Goal: Task Accomplishment & Management: Use online tool/utility

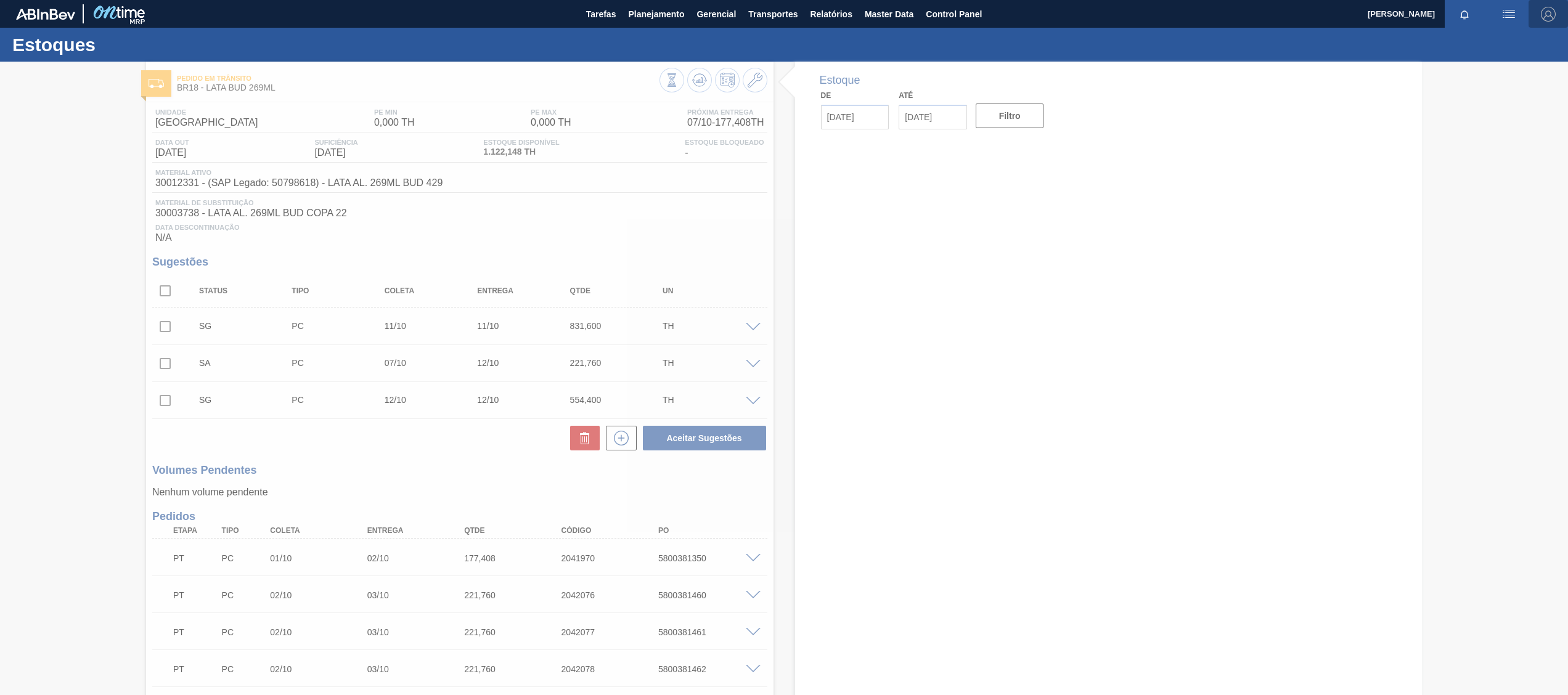
click at [1552, 8] on img "button" at bounding box center [1549, 14] width 15 height 15
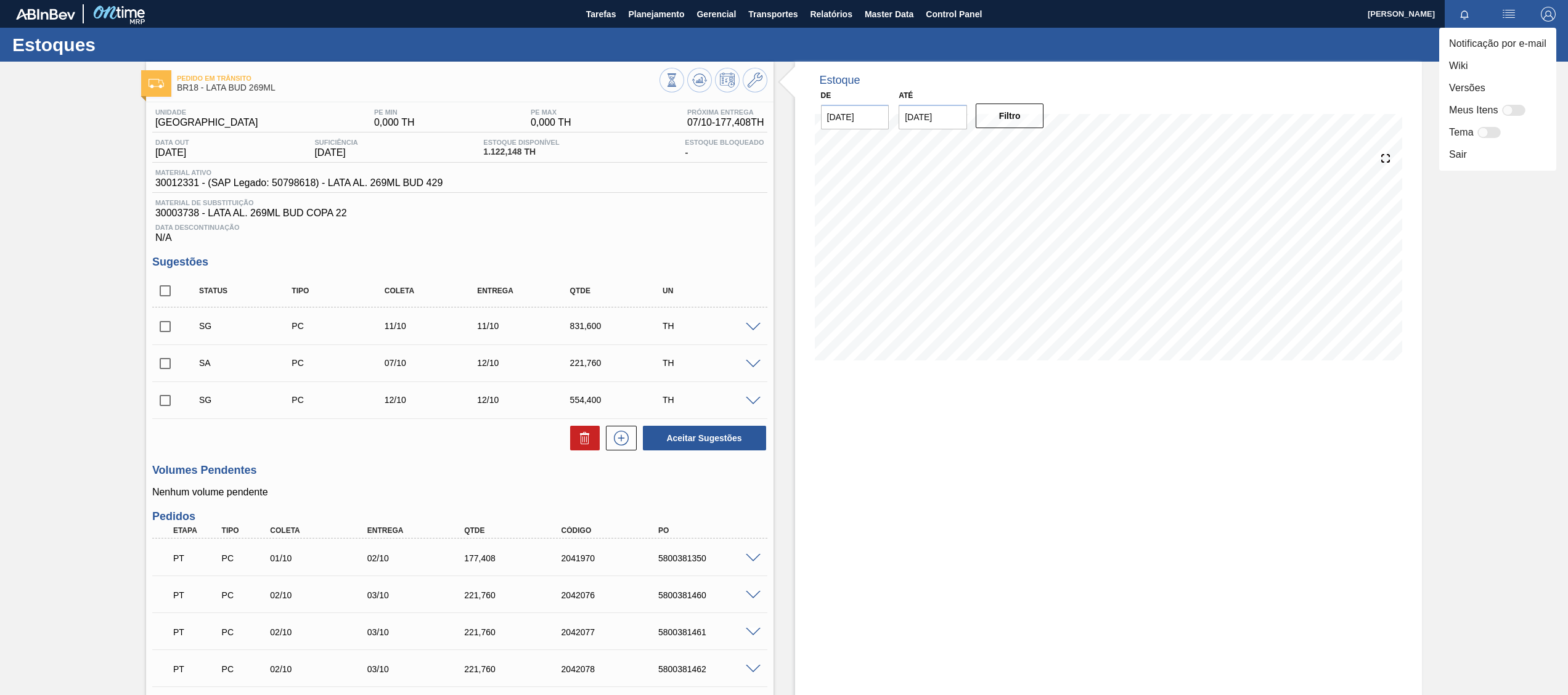
click at [168, 290] on div at bounding box center [784, 348] width 1568 height 695
click at [166, 290] on input "checkbox" at bounding box center [165, 290] width 26 height 26
checkbox input "true"
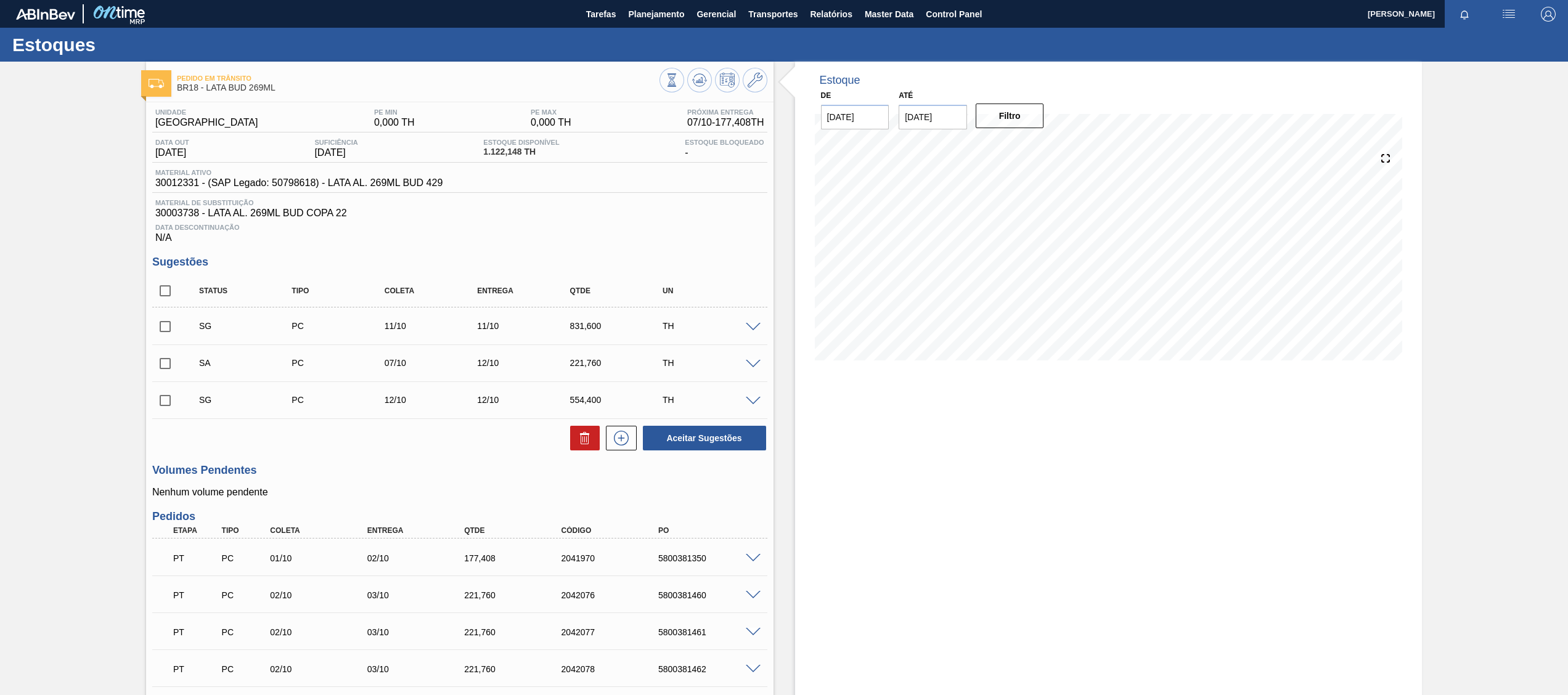
checkbox input "true"
click at [591, 433] on icon at bounding box center [585, 439] width 15 height 15
checkbox input "false"
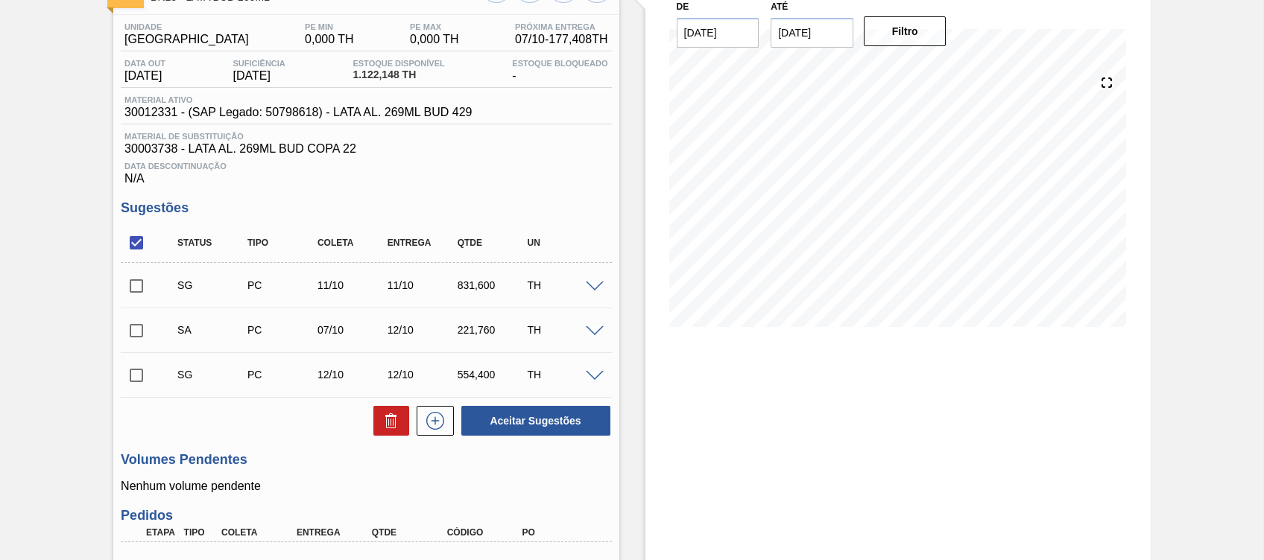
scroll to position [198, 0]
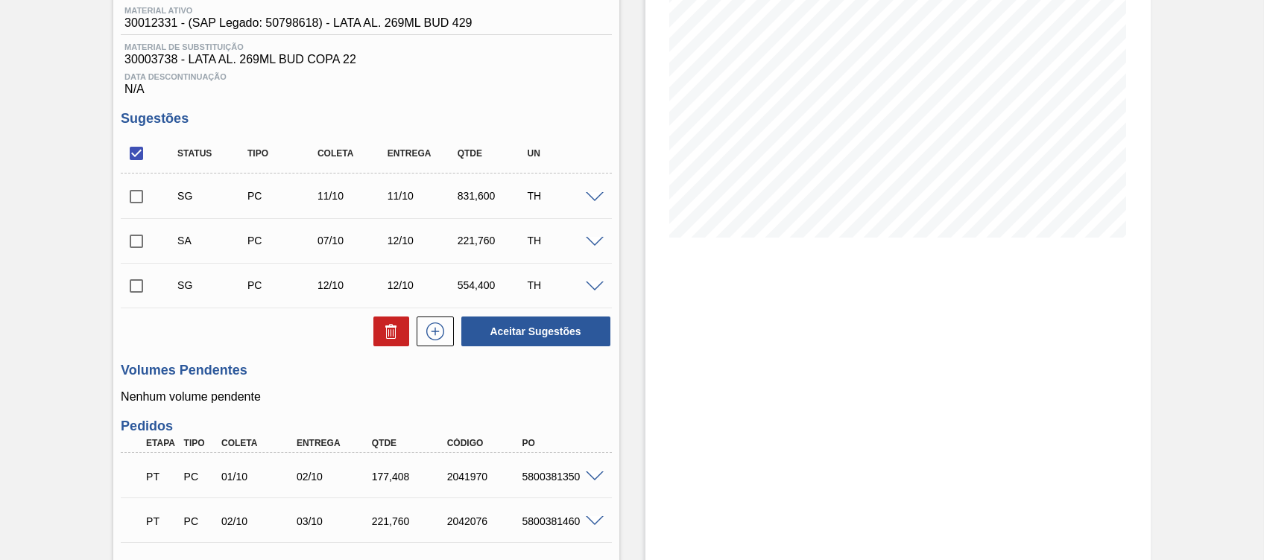
click at [638, 192] on div "Estoque De 07/10/2025 Até 21/10/2025 Filtro 13/10 Projeção de Estoque 996.571 N…" at bounding box center [884, 493] width 531 height 1235
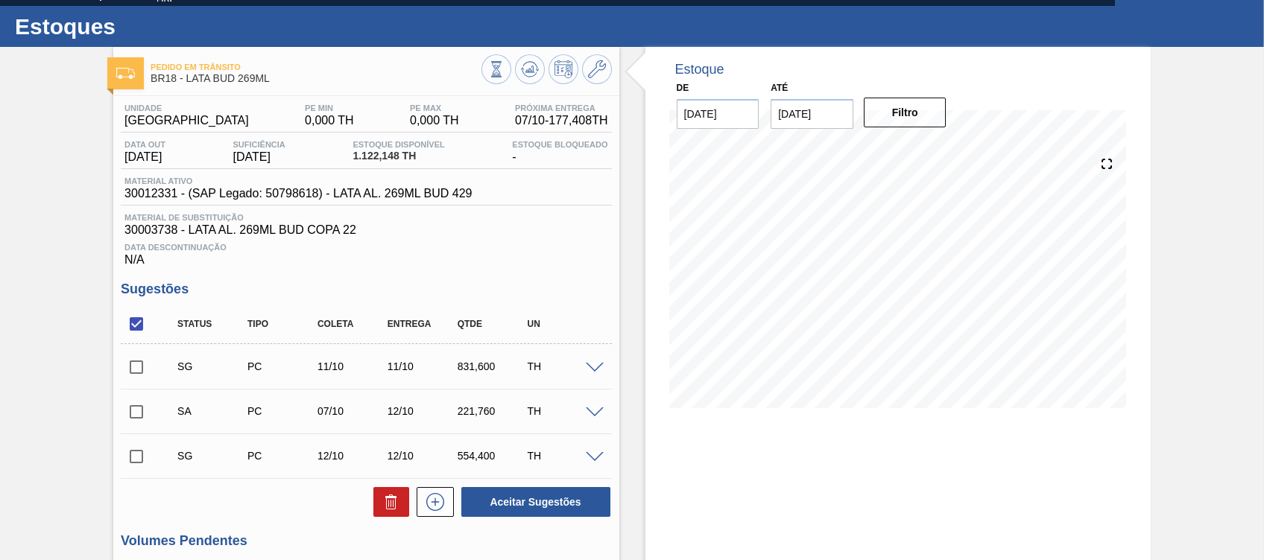
scroll to position [0, 0]
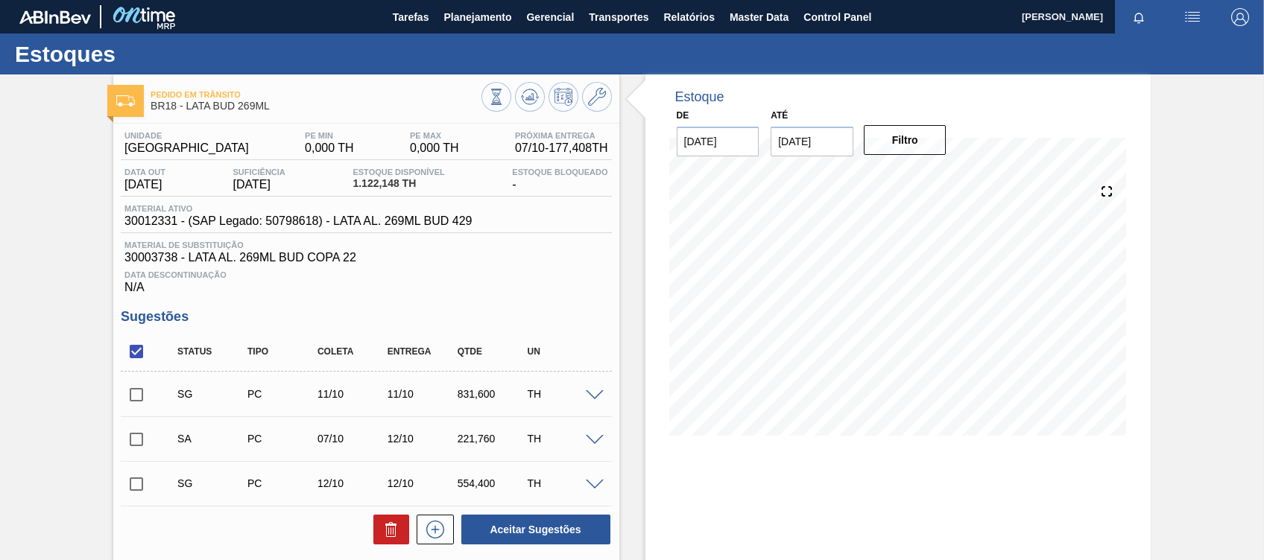
click at [140, 352] on input "checkbox" at bounding box center [136, 351] width 31 height 31
checkbox input "true"
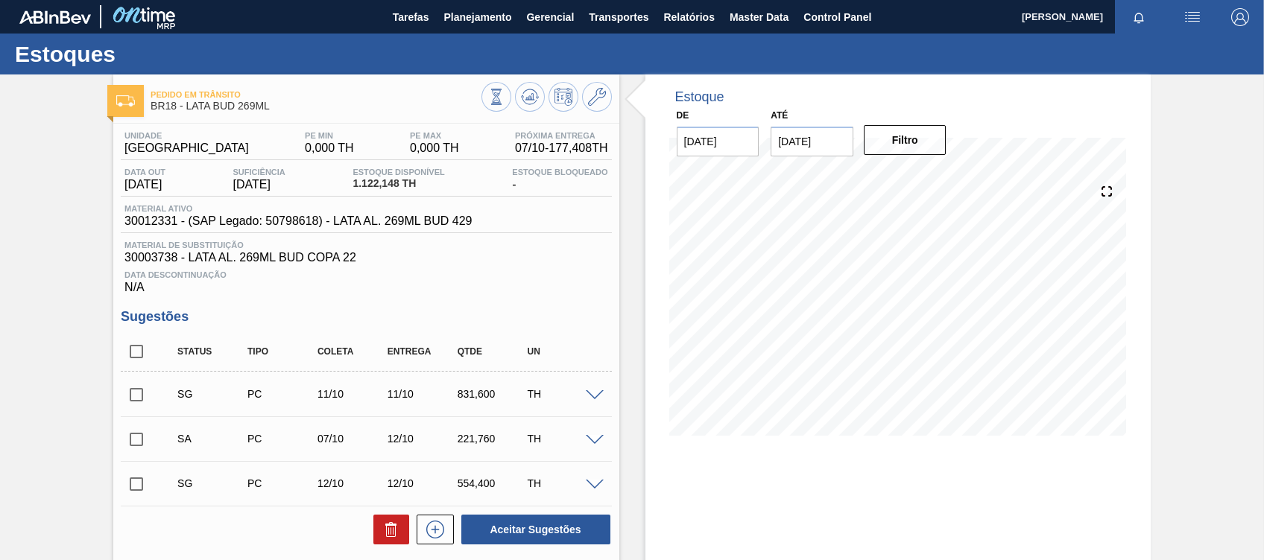
checkbox input "true"
click at [386, 526] on icon at bounding box center [390, 525] width 11 height 2
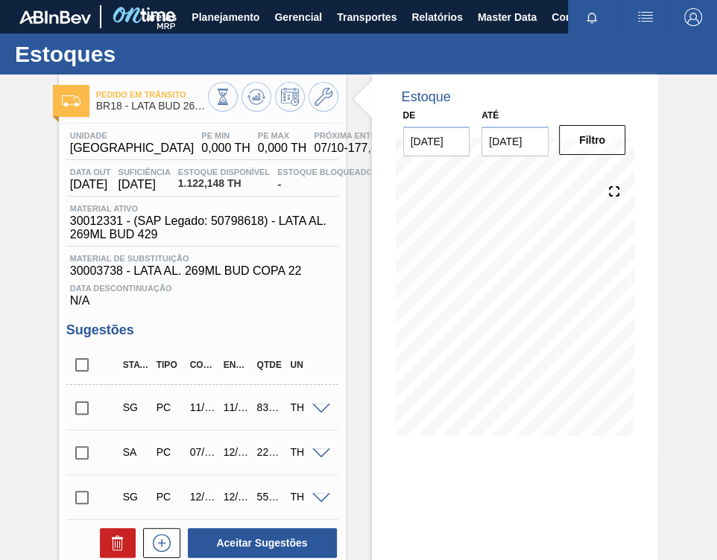
click at [77, 367] on input "checkbox" at bounding box center [81, 364] width 31 height 31
checkbox input "true"
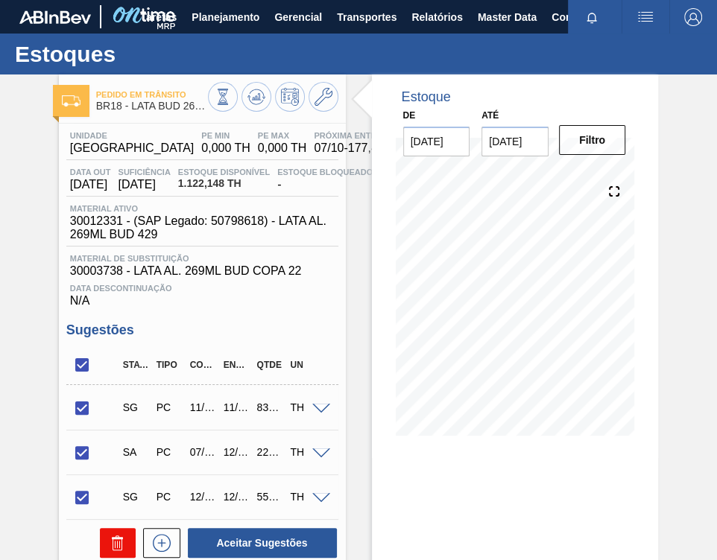
click at [111, 551] on icon at bounding box center [118, 543] width 18 height 18
checkbox input "false"
click at [72, 409] on input "checkbox" at bounding box center [81, 408] width 31 height 31
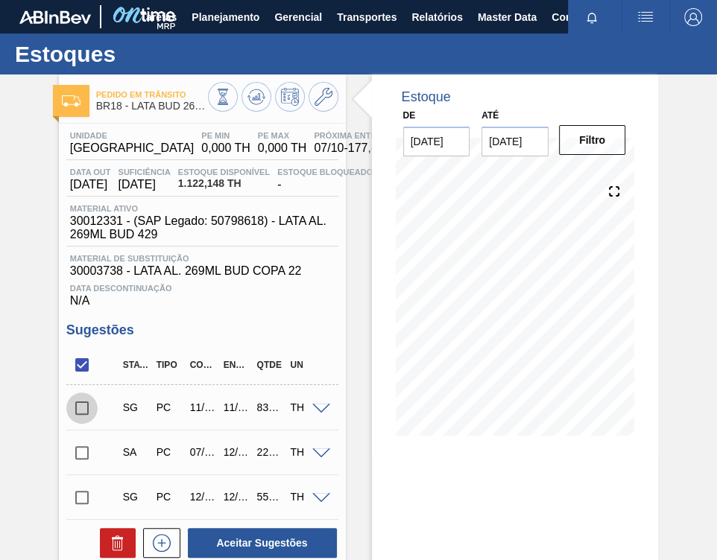
checkbox input "true"
click at [109, 548] on icon at bounding box center [118, 543] width 18 height 18
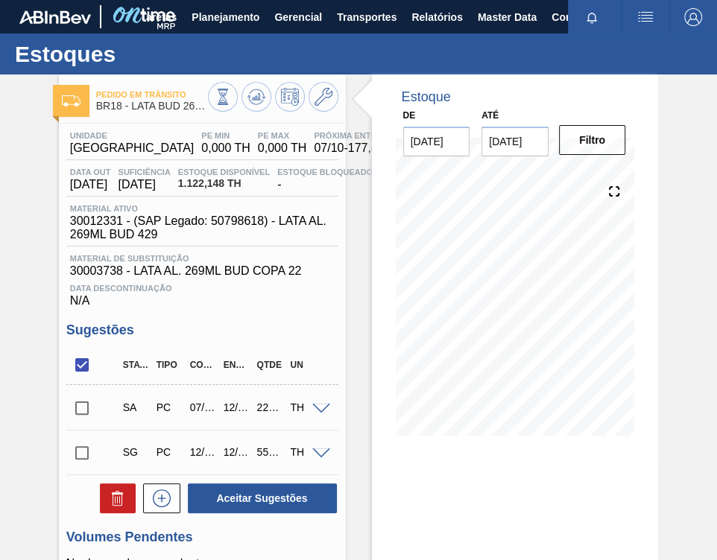
click at [78, 370] on input "checkbox" at bounding box center [81, 364] width 31 height 31
click at [78, 369] on input "checkbox" at bounding box center [81, 364] width 31 height 31
checkbox input "true"
click at [107, 501] on button at bounding box center [118, 499] width 36 height 30
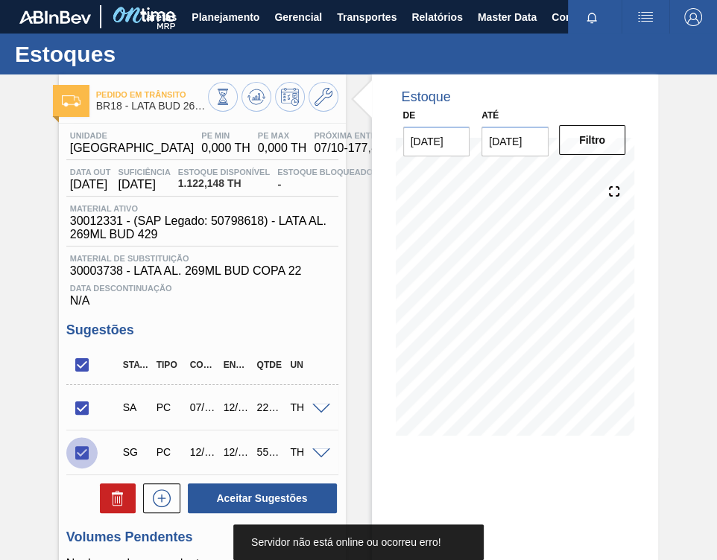
click at [86, 447] on input "checkbox" at bounding box center [81, 452] width 31 height 31
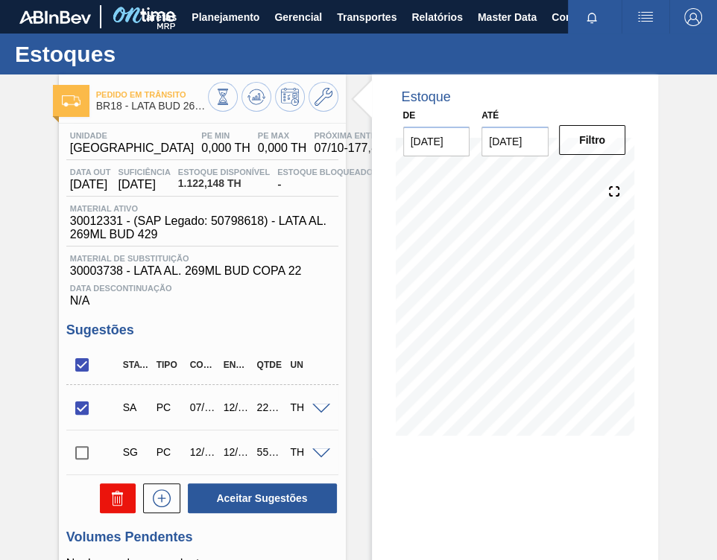
click at [122, 498] on icon at bounding box center [118, 498] width 18 height 18
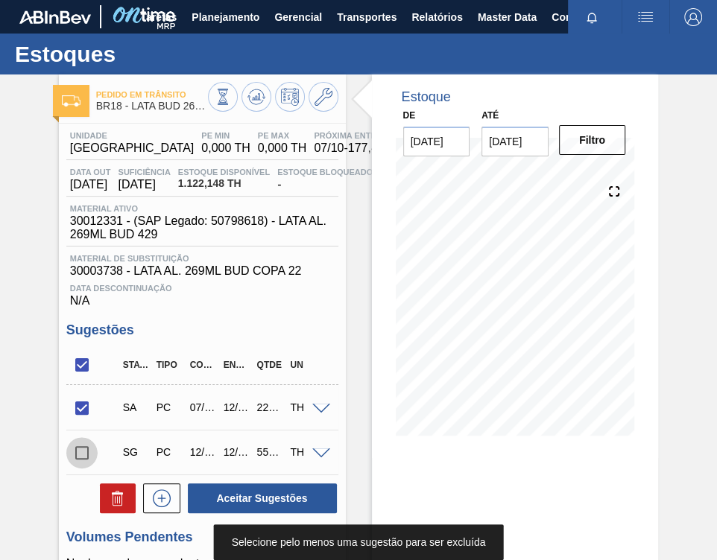
click at [88, 452] on input "checkbox" at bounding box center [81, 452] width 31 height 31
checkbox input "true"
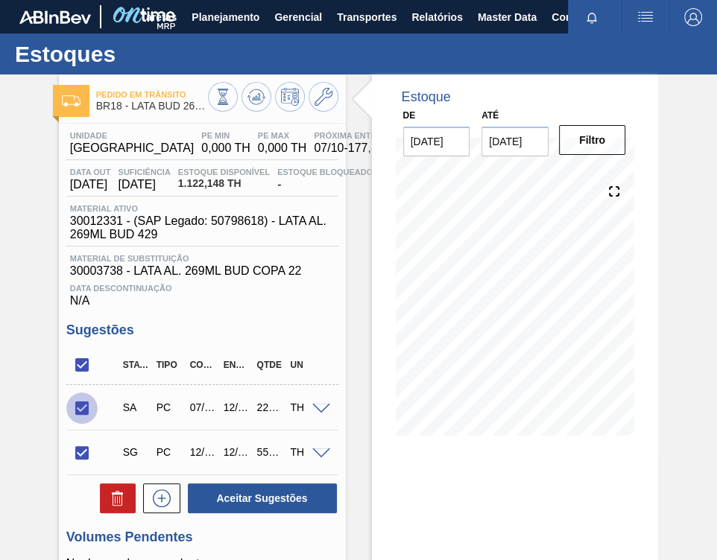
click at [80, 402] on input "checkbox" at bounding box center [81, 408] width 31 height 31
click at [108, 513] on button at bounding box center [118, 499] width 36 height 30
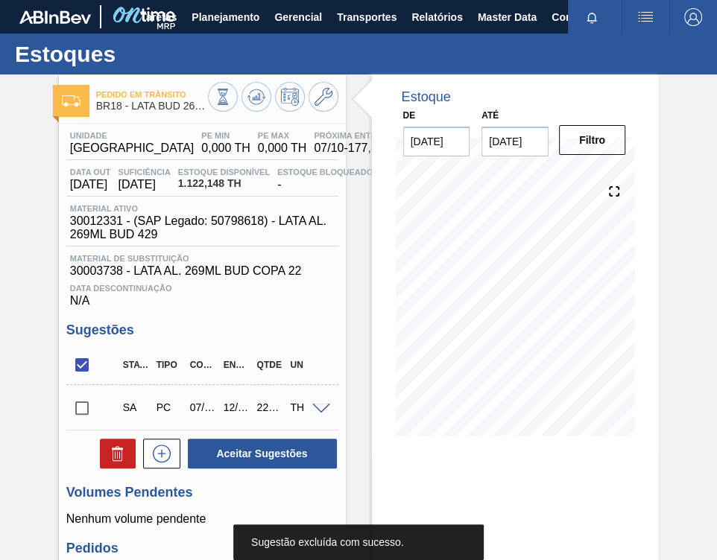
click at [72, 417] on input "checkbox" at bounding box center [81, 408] width 31 height 31
checkbox input "true"
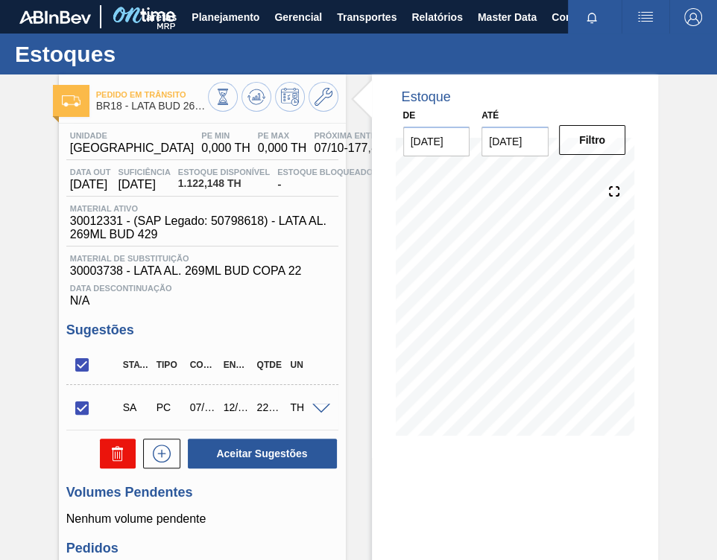
click at [121, 463] on icon at bounding box center [118, 454] width 18 height 18
click at [80, 411] on input "checkbox" at bounding box center [81, 408] width 31 height 31
click at [113, 454] on icon at bounding box center [118, 454] width 18 height 18
checkbox input "false"
click at [82, 364] on input "checkbox" at bounding box center [81, 364] width 31 height 31
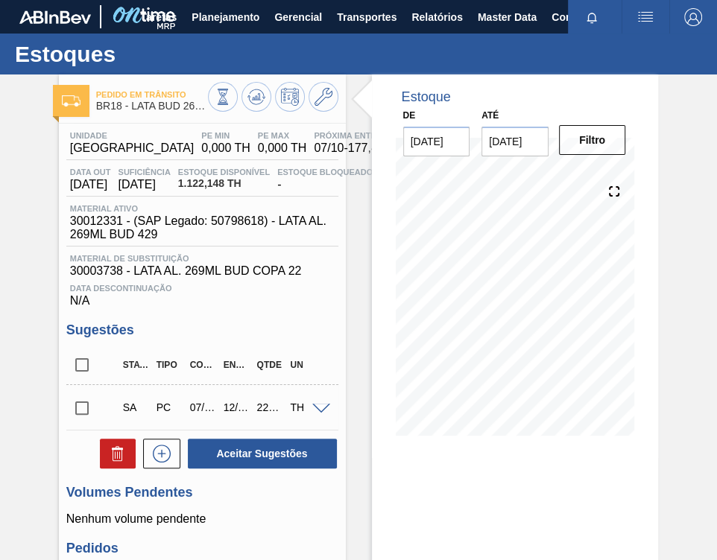
checkbox input "true"
click at [117, 456] on icon at bounding box center [118, 454] width 18 height 18
click at [115, 454] on icon at bounding box center [118, 454] width 18 height 18
click at [110, 466] on button at bounding box center [118, 454] width 36 height 30
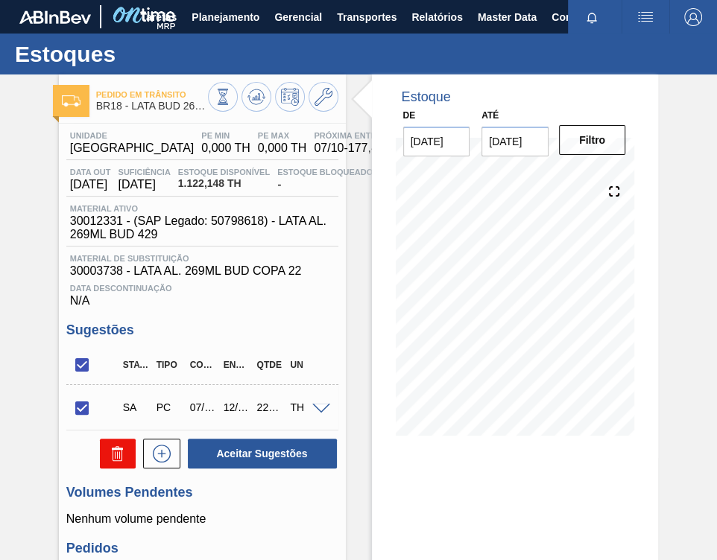
click at [116, 459] on icon at bounding box center [118, 454] width 18 height 18
click at [315, 410] on span at bounding box center [321, 409] width 18 height 11
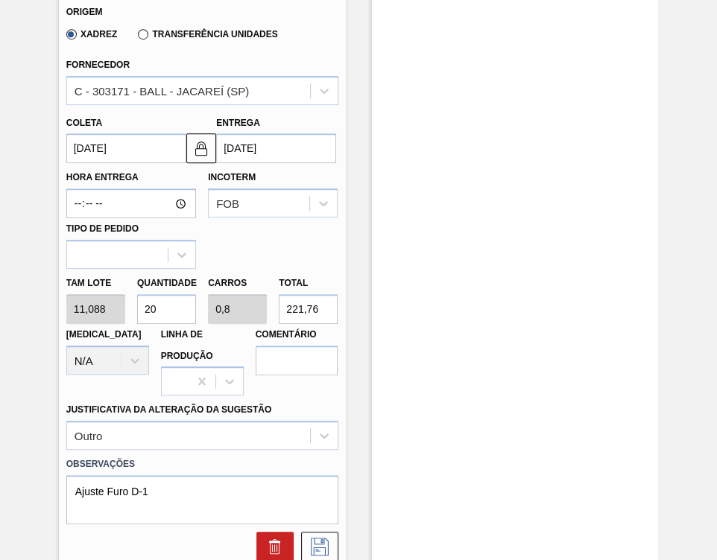
scroll to position [596, 0]
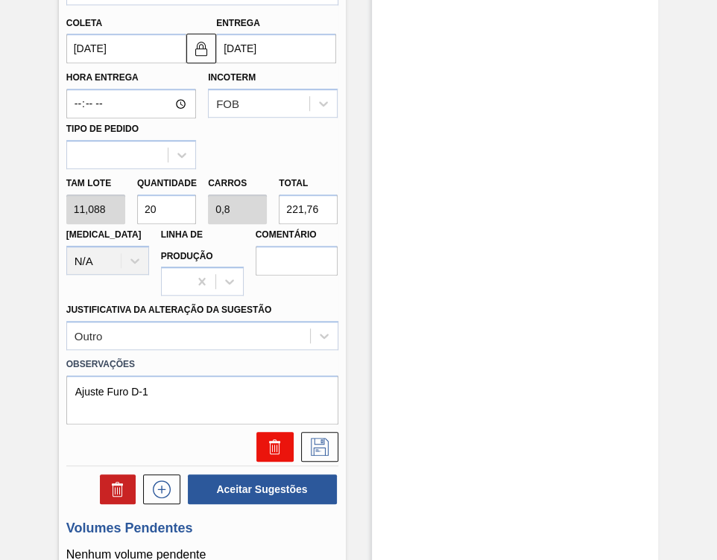
click at [266, 447] on icon at bounding box center [275, 447] width 18 height 18
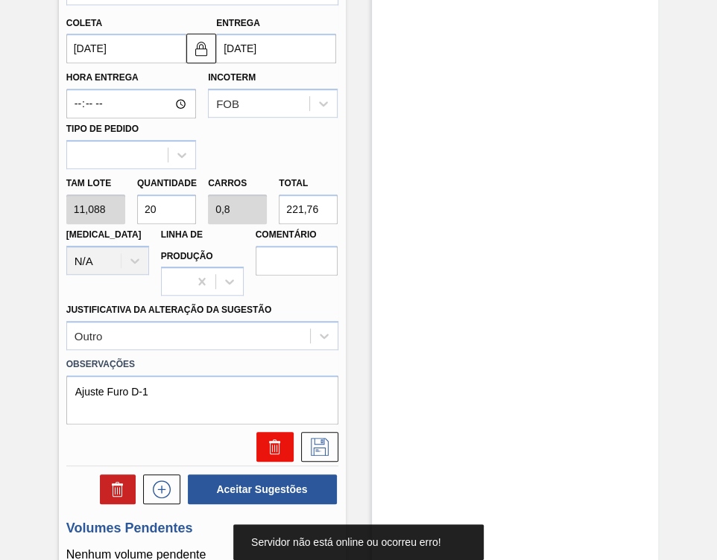
click at [266, 447] on icon at bounding box center [275, 447] width 18 height 18
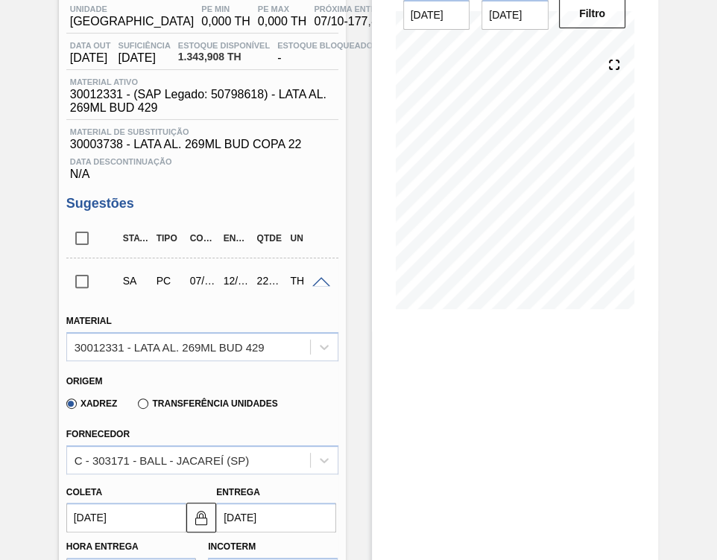
scroll to position [0, 0]
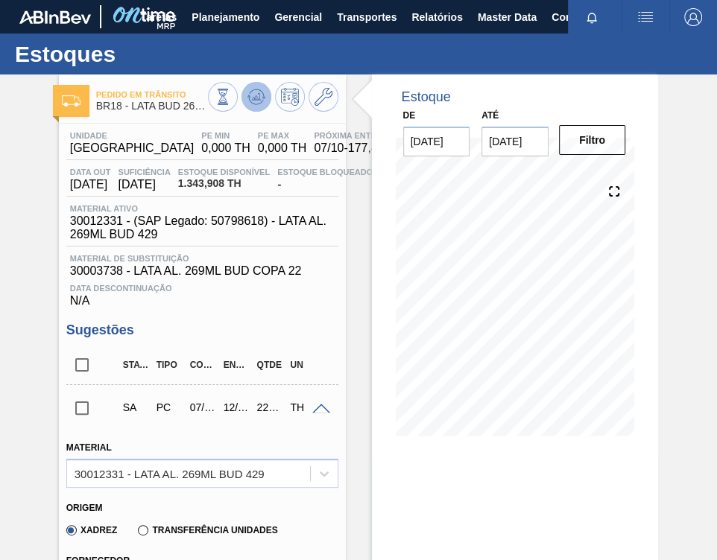
click at [256, 95] on icon at bounding box center [256, 97] width 18 height 18
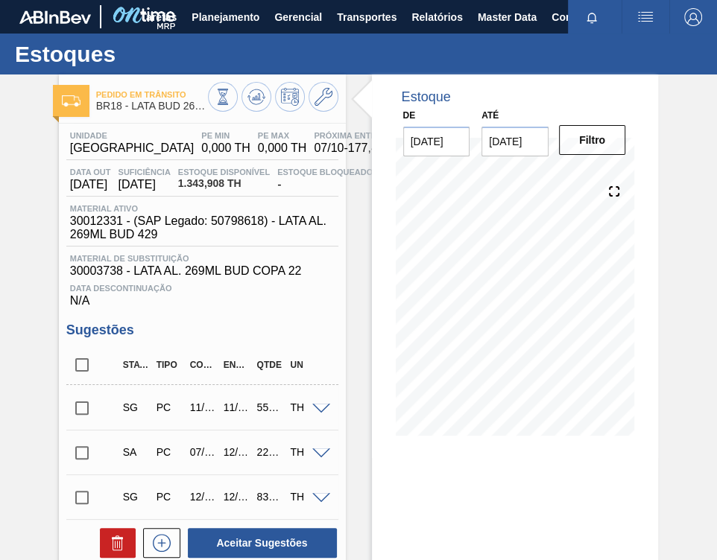
click at [77, 370] on input "checkbox" at bounding box center [81, 364] width 31 height 31
checkbox input "true"
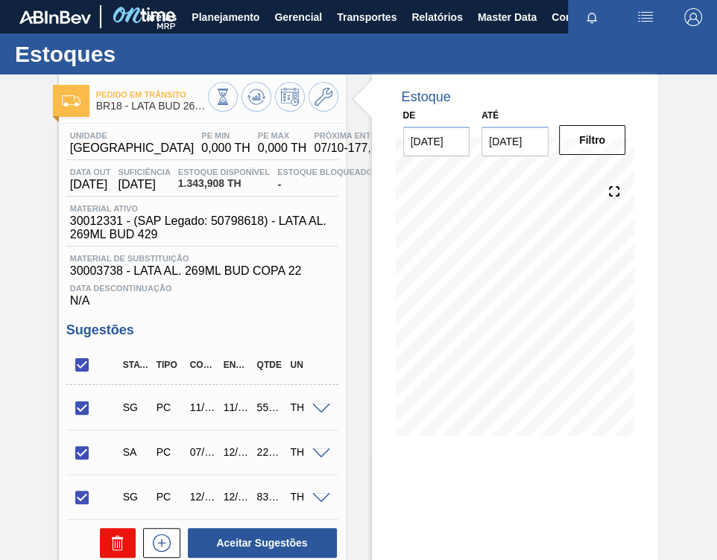
click at [118, 544] on icon at bounding box center [118, 543] width 18 height 18
checkbox input "false"
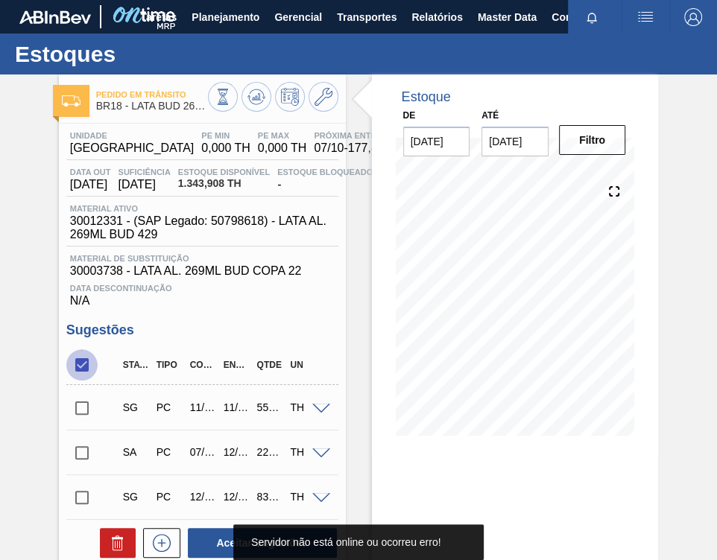
click at [83, 381] on input "checkbox" at bounding box center [81, 364] width 31 height 31
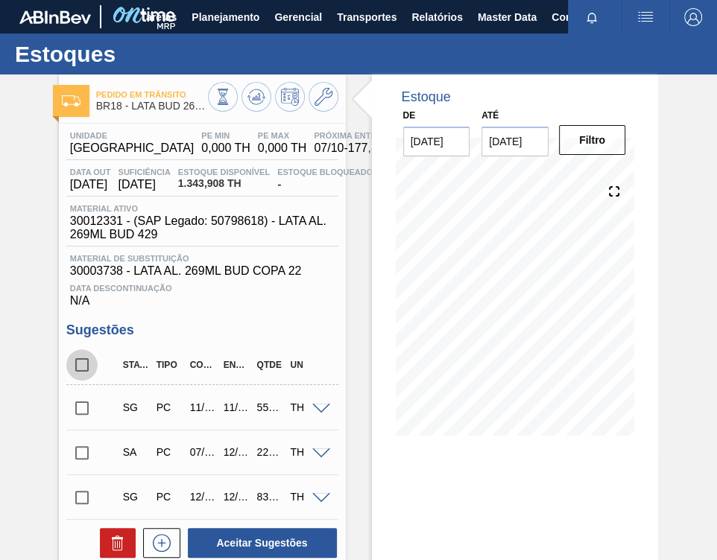
click at [82, 370] on input "checkbox" at bounding box center [81, 364] width 31 height 31
checkbox input "true"
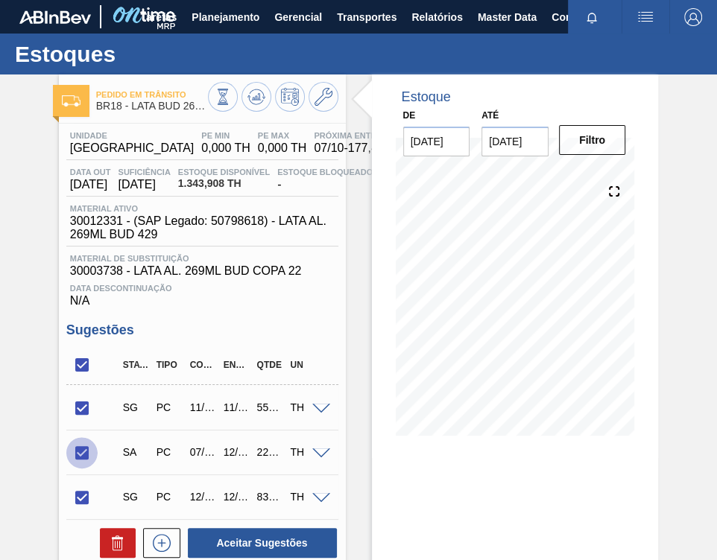
click at [87, 451] on input "checkbox" at bounding box center [81, 452] width 31 height 31
click at [115, 539] on icon at bounding box center [117, 538] width 11 height 2
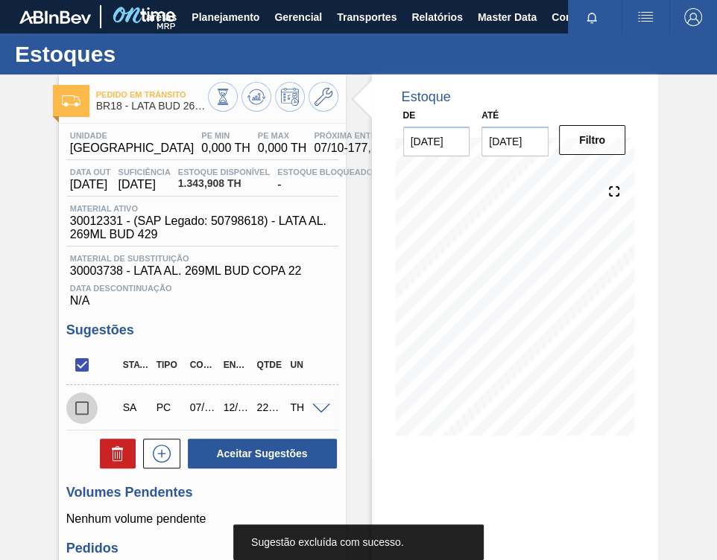
click at [77, 413] on input "checkbox" at bounding box center [81, 408] width 31 height 31
checkbox input "true"
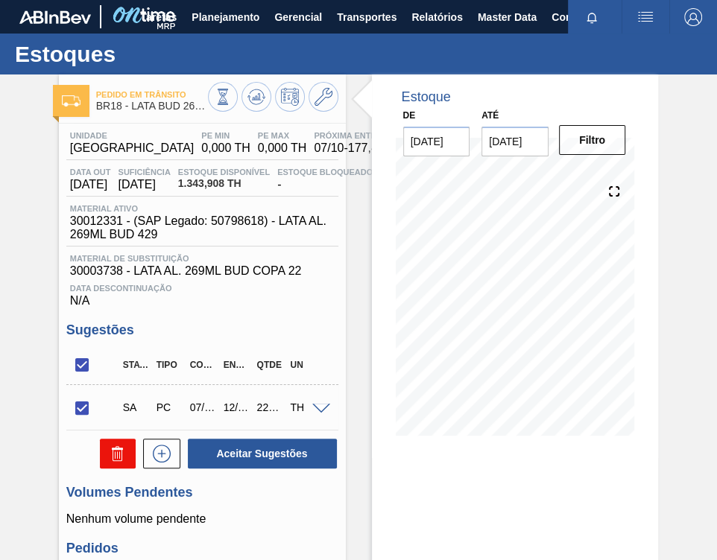
click at [115, 454] on icon at bounding box center [118, 454] width 18 height 18
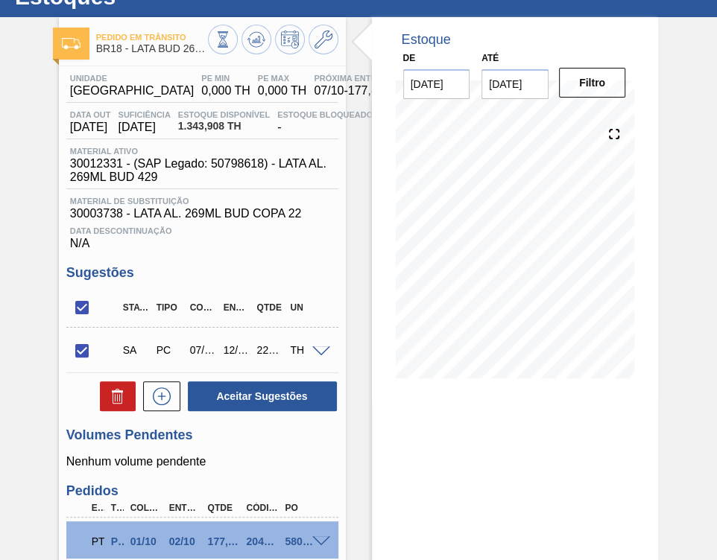
scroll to position [60, 0]
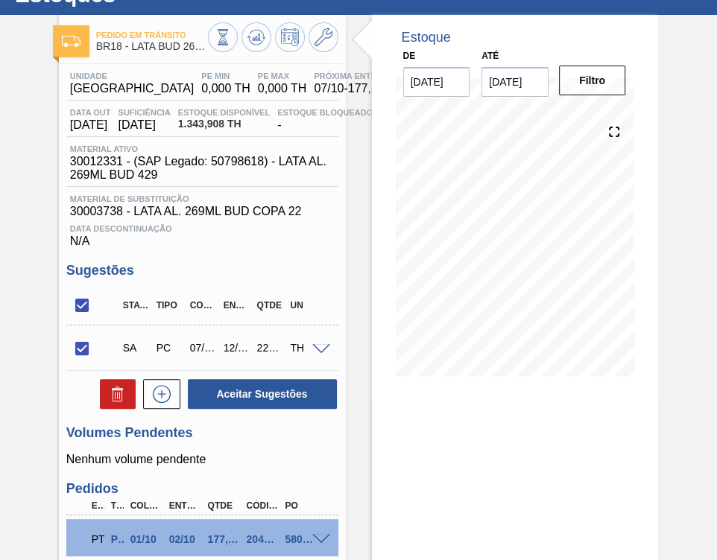
click at [312, 349] on span at bounding box center [321, 349] width 18 height 11
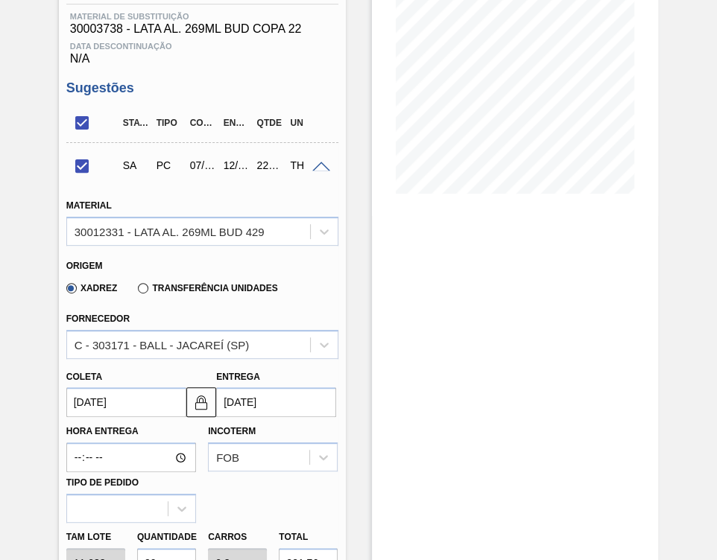
scroll to position [155, 0]
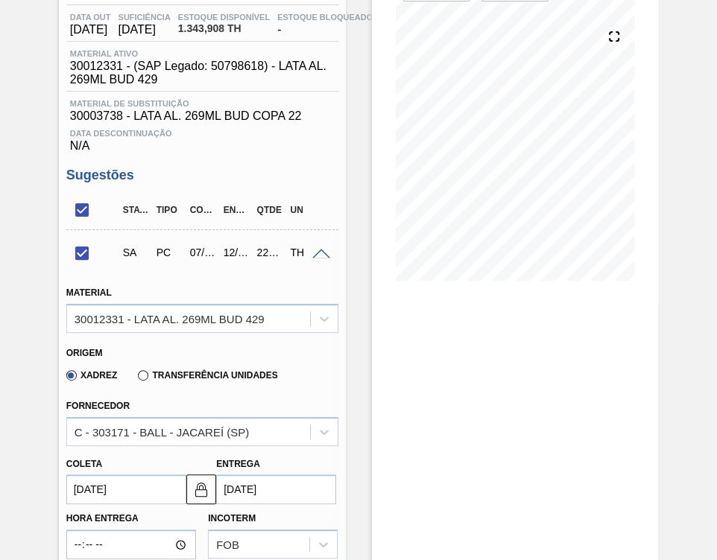
click at [314, 255] on span at bounding box center [321, 254] width 18 height 11
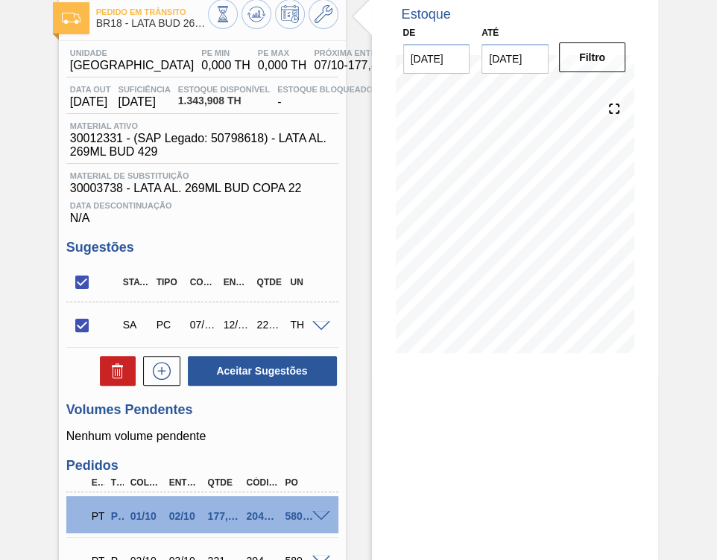
scroll to position [81, 0]
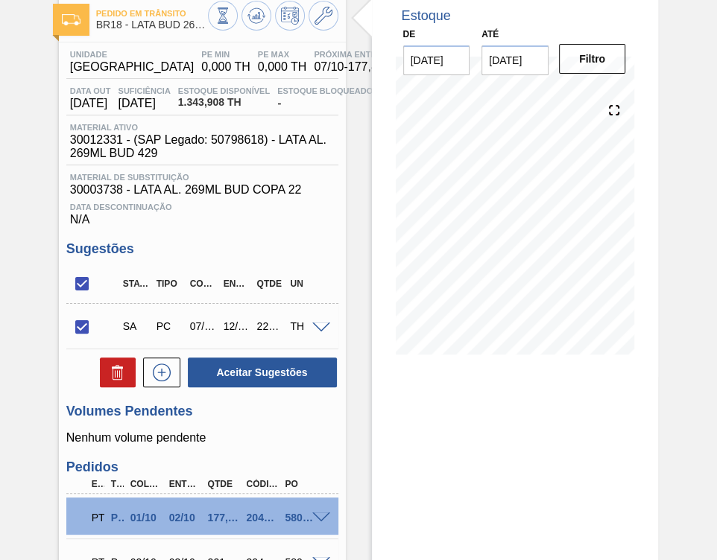
click at [316, 331] on span at bounding box center [321, 328] width 18 height 11
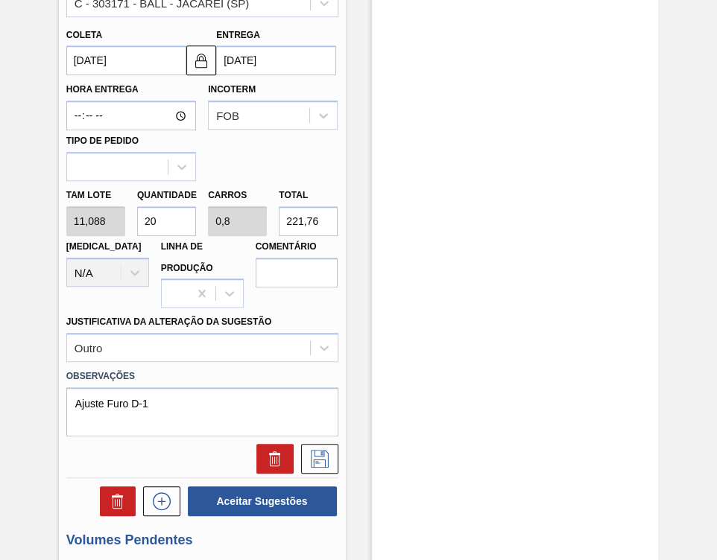
scroll to position [588, 0]
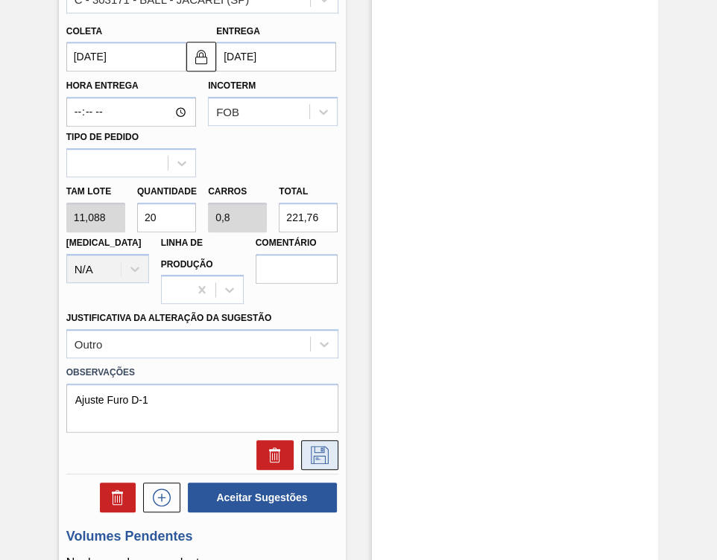
click at [314, 458] on icon at bounding box center [320, 455] width 18 height 18
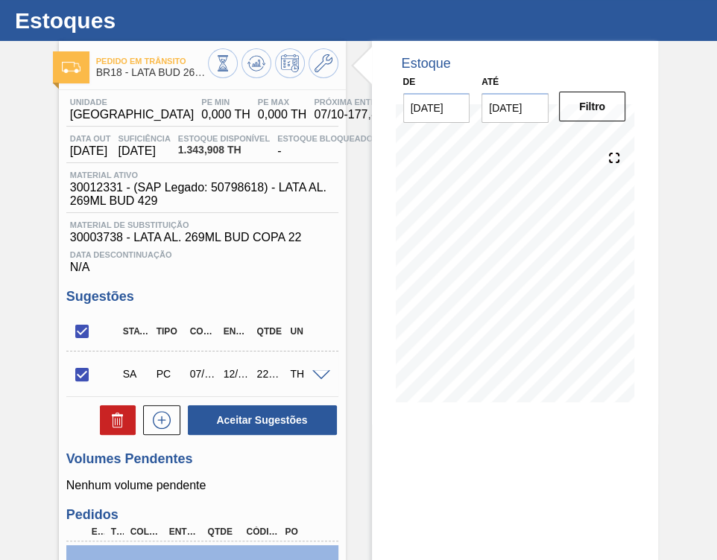
scroll to position [31, 0]
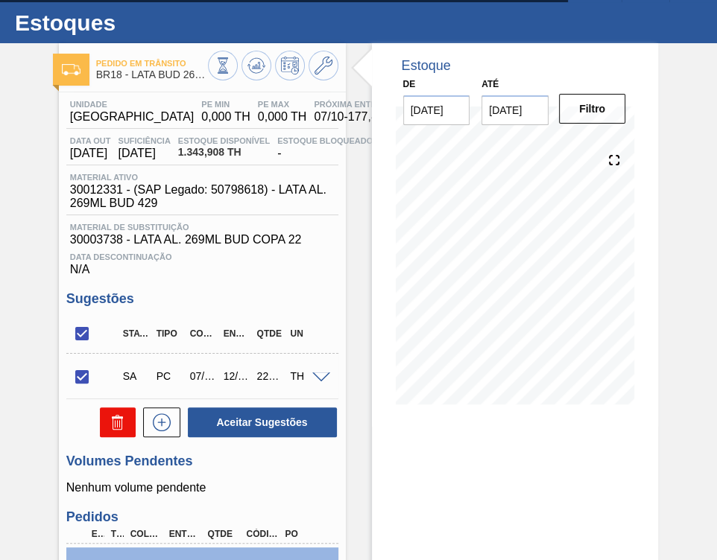
click at [115, 414] on button at bounding box center [118, 423] width 36 height 30
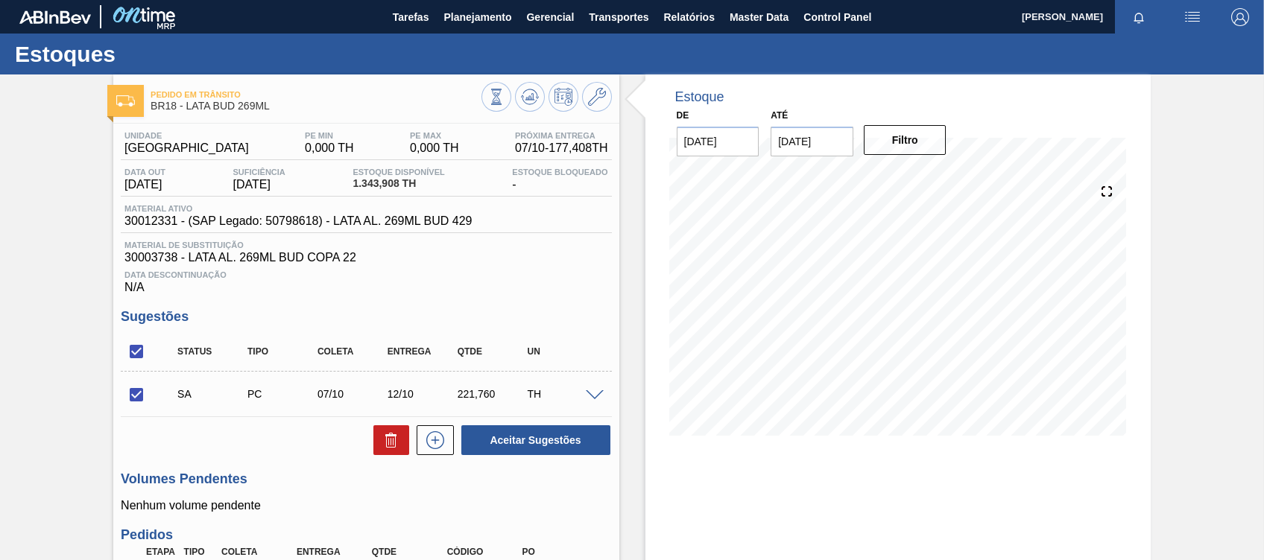
scroll to position [4, 0]
click at [140, 401] on input "checkbox" at bounding box center [136, 394] width 31 height 31
click at [378, 441] on button at bounding box center [391, 440] width 36 height 30
checkbox input "false"
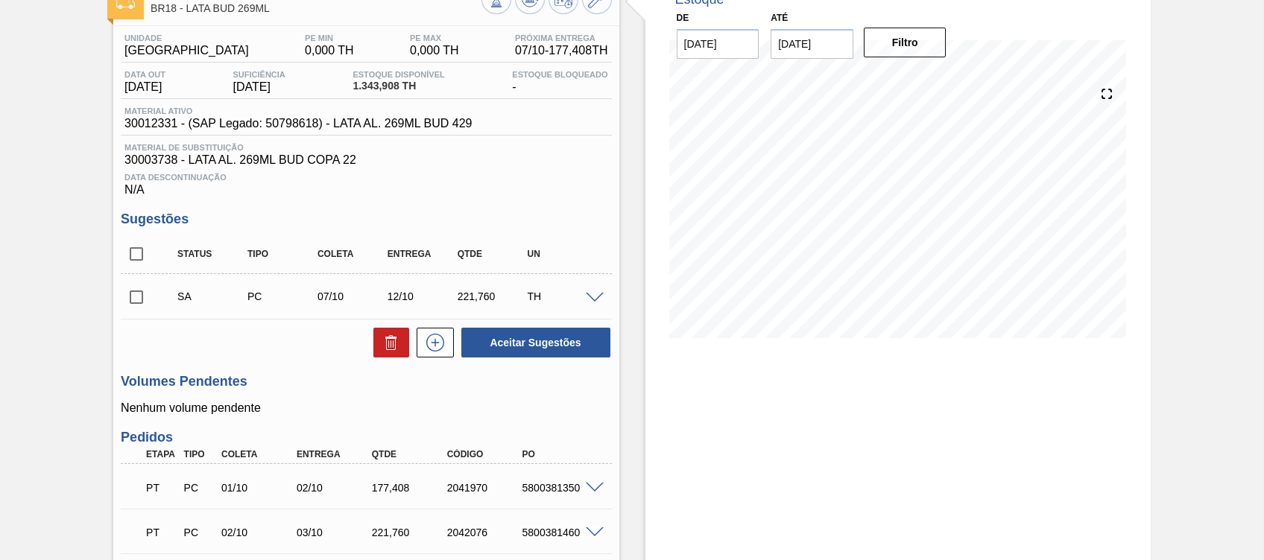
scroll to position [100, 0]
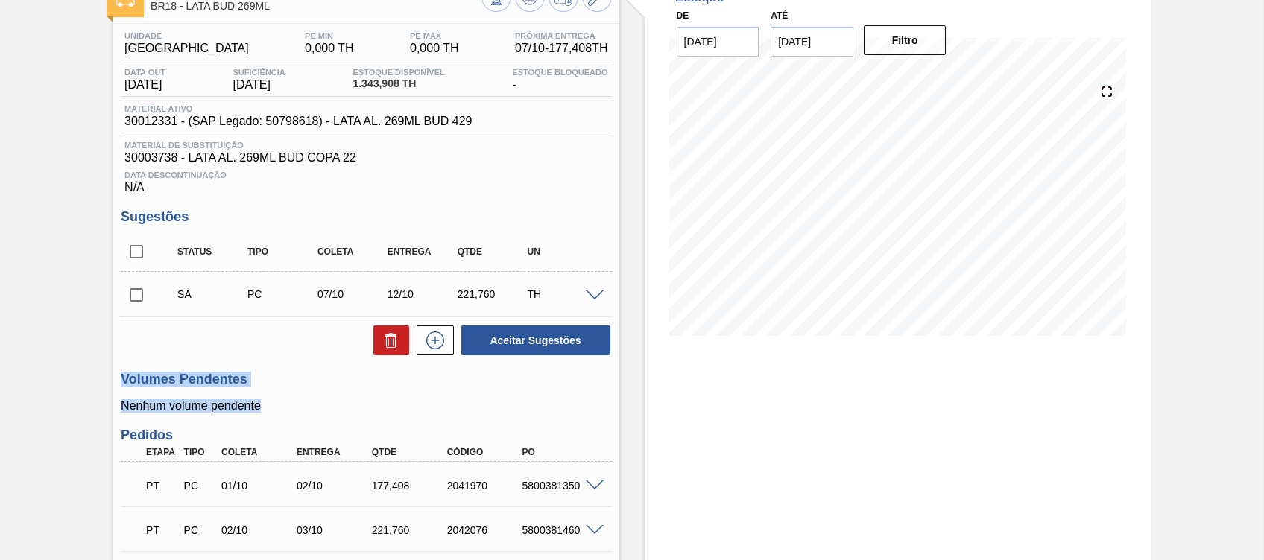
drag, startPoint x: 274, startPoint y: 408, endPoint x: 119, endPoint y: 381, distance: 157.1
click at [119, 381] on div "Unidade Pernambuco PE MIN 0,000 TH PE MAX 0,000 TH Próxima Entrega 07/10 - 177,…" at bounding box center [365, 568] width 505 height 1089
drag, startPoint x: 119, startPoint y: 381, endPoint x: 286, endPoint y: 387, distance: 167.0
click at [286, 387] on h3 "Volumes Pendentes" at bounding box center [366, 380] width 490 height 16
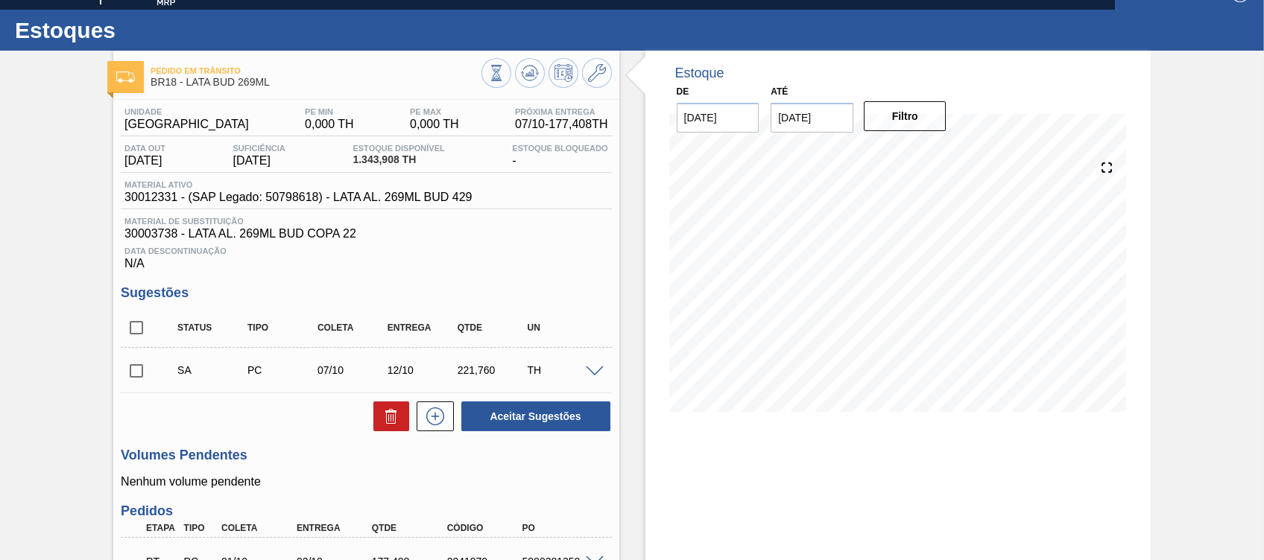
scroll to position [25, 0]
click at [589, 372] on span at bounding box center [595, 371] width 18 height 11
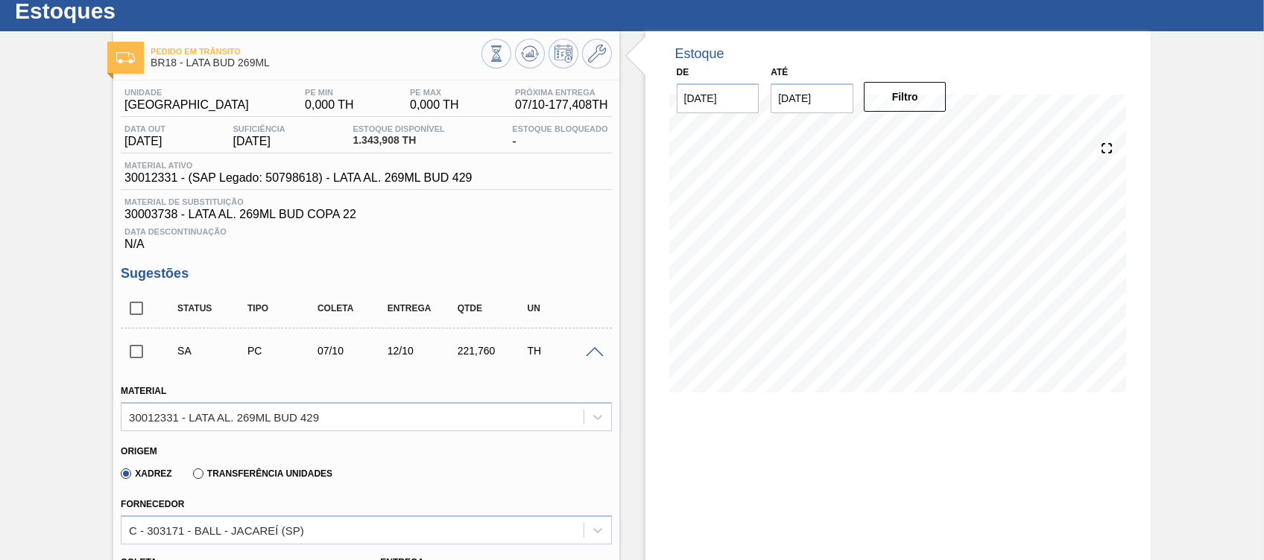
scroll to position [42, 0]
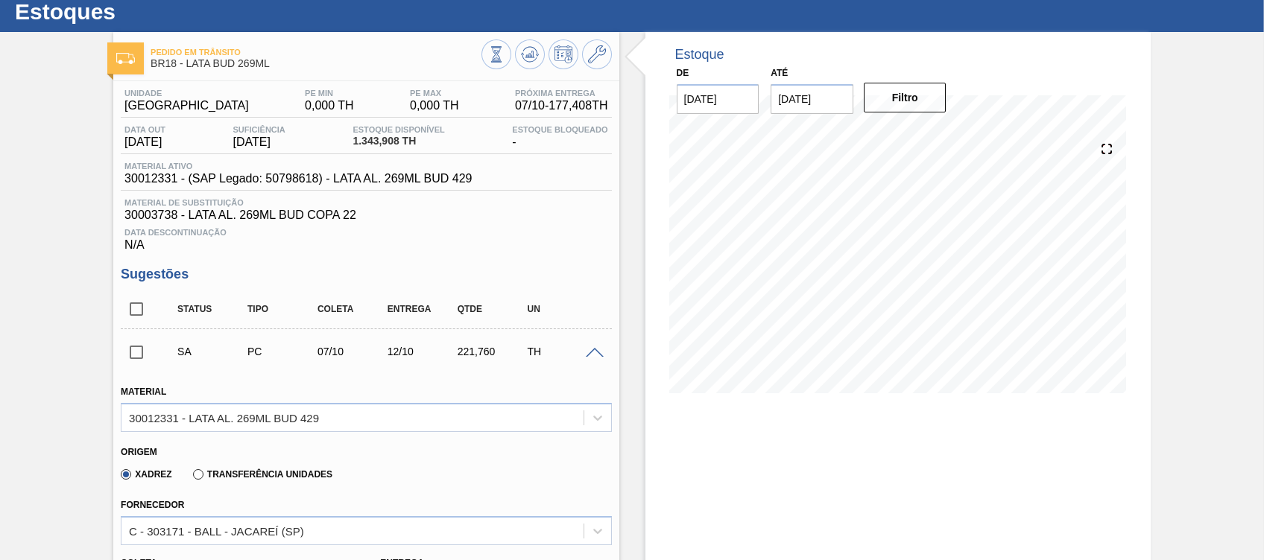
click at [602, 359] on span at bounding box center [595, 353] width 18 height 11
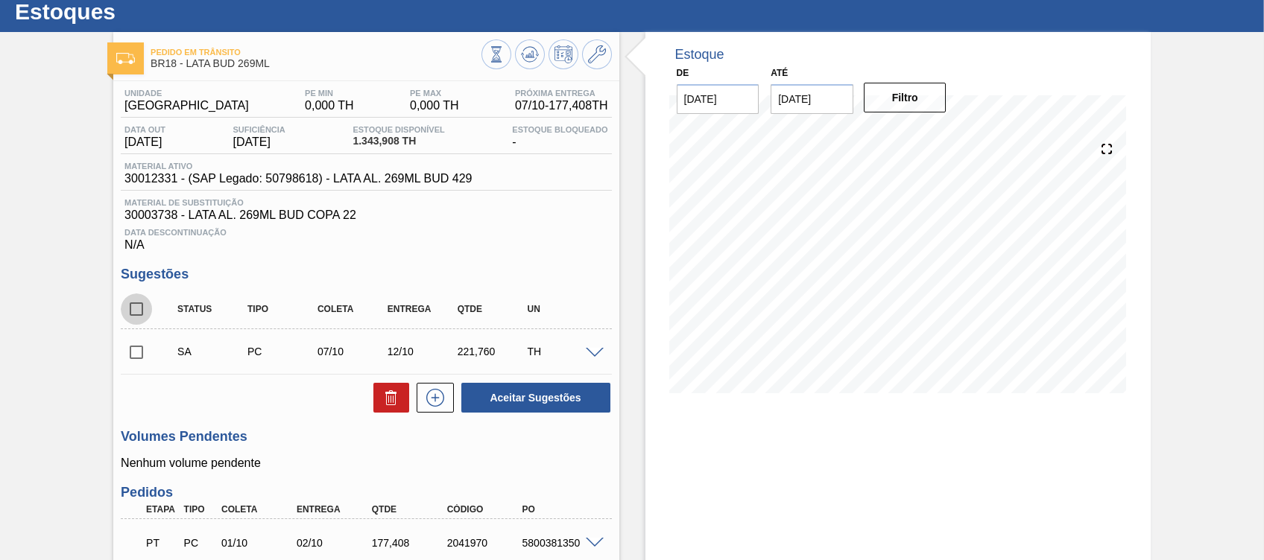
click at [136, 303] on input "checkbox" at bounding box center [136, 309] width 31 height 31
checkbox input "true"
click at [397, 399] on icon at bounding box center [391, 398] width 18 height 18
checkbox input "false"
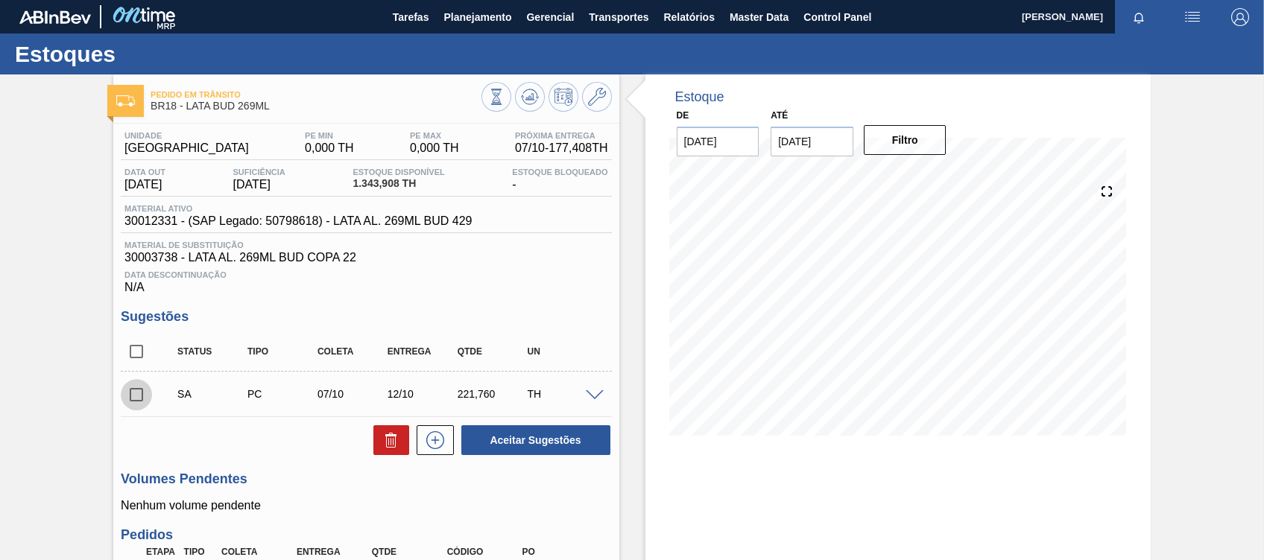
click at [135, 405] on input "checkbox" at bounding box center [136, 394] width 31 height 31
click at [592, 443] on button "Aceitar Sugestões" at bounding box center [535, 440] width 149 height 30
checkbox input "false"
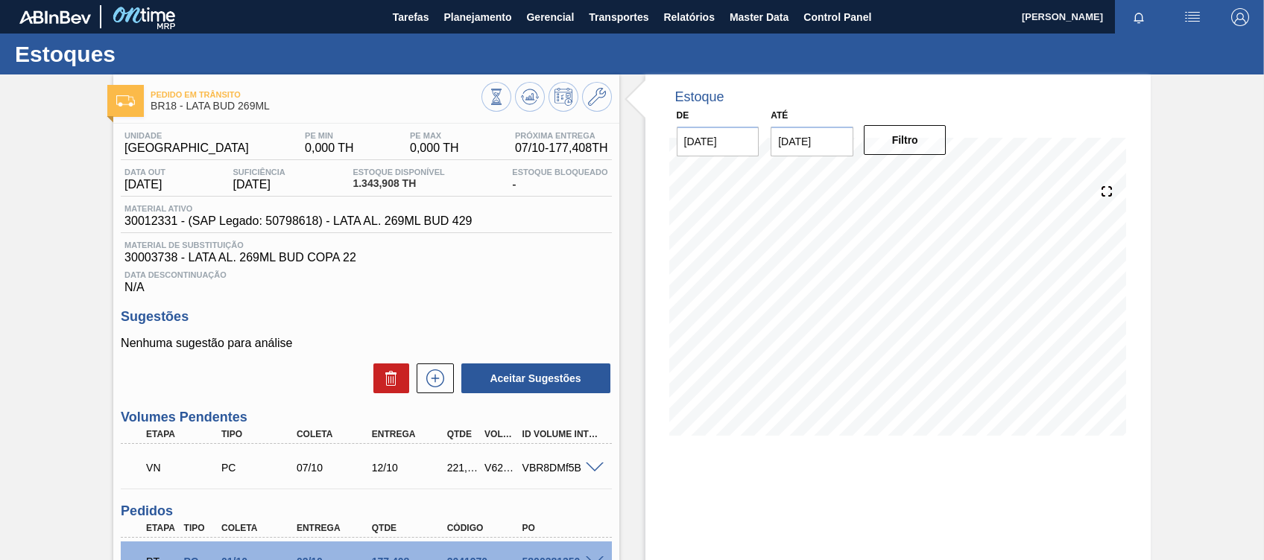
click at [586, 469] on span at bounding box center [595, 468] width 18 height 11
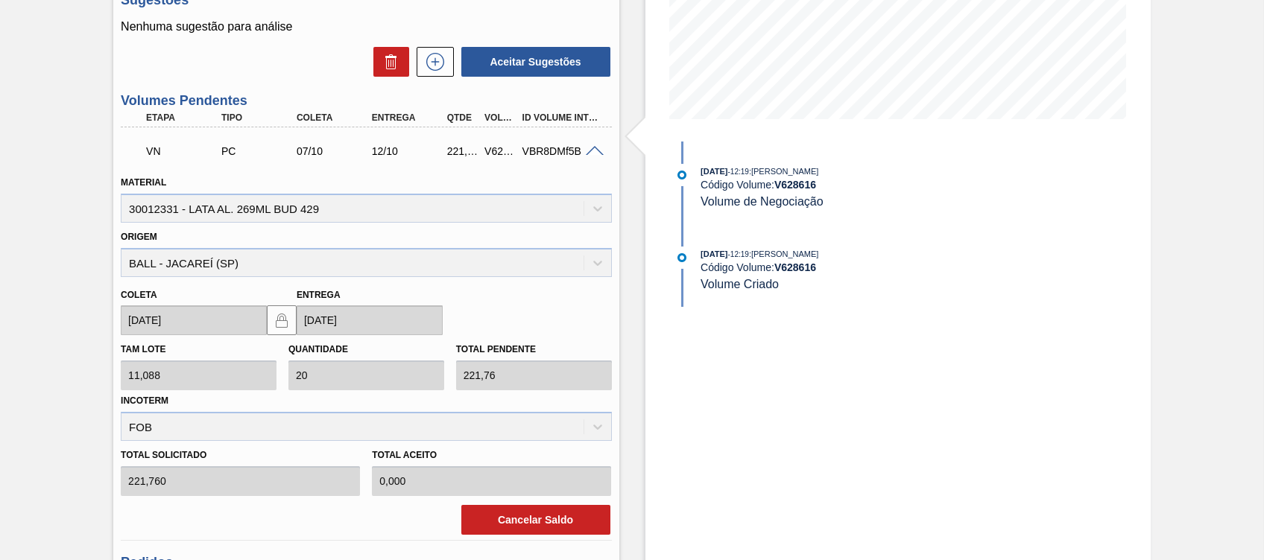
scroll to position [326, 0]
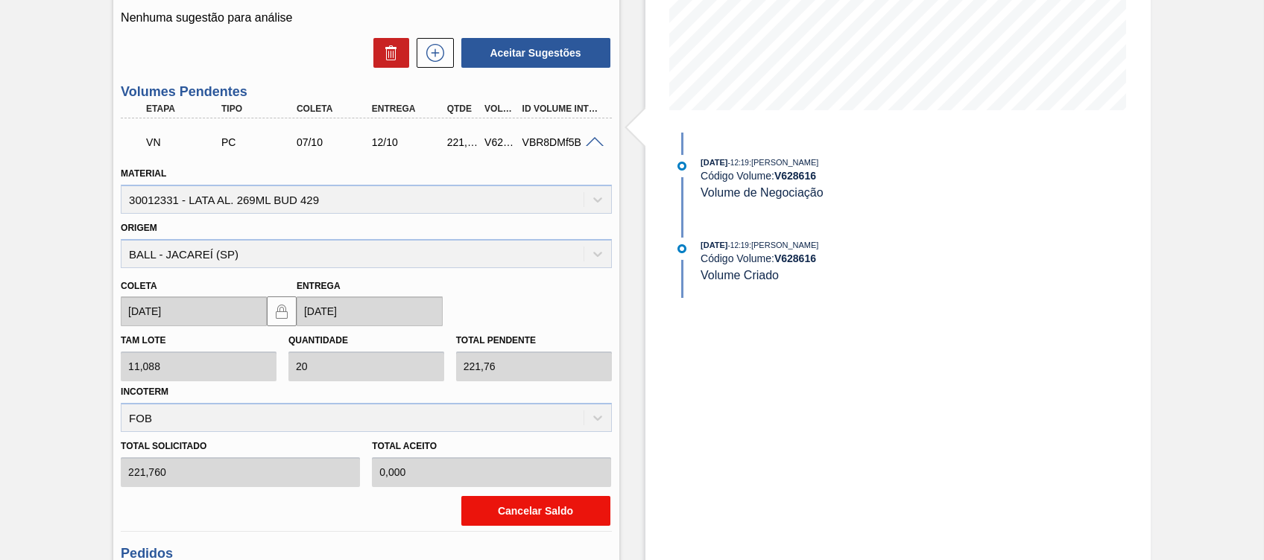
click at [537, 513] on button "Cancelar Saldo" at bounding box center [535, 511] width 149 height 30
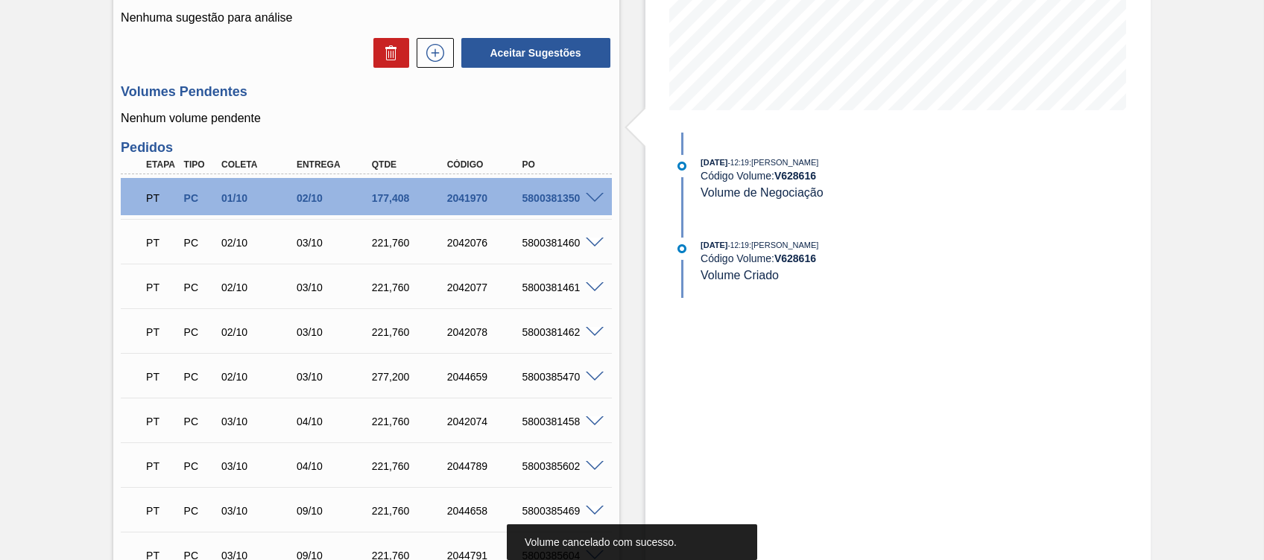
scroll to position [0, 0]
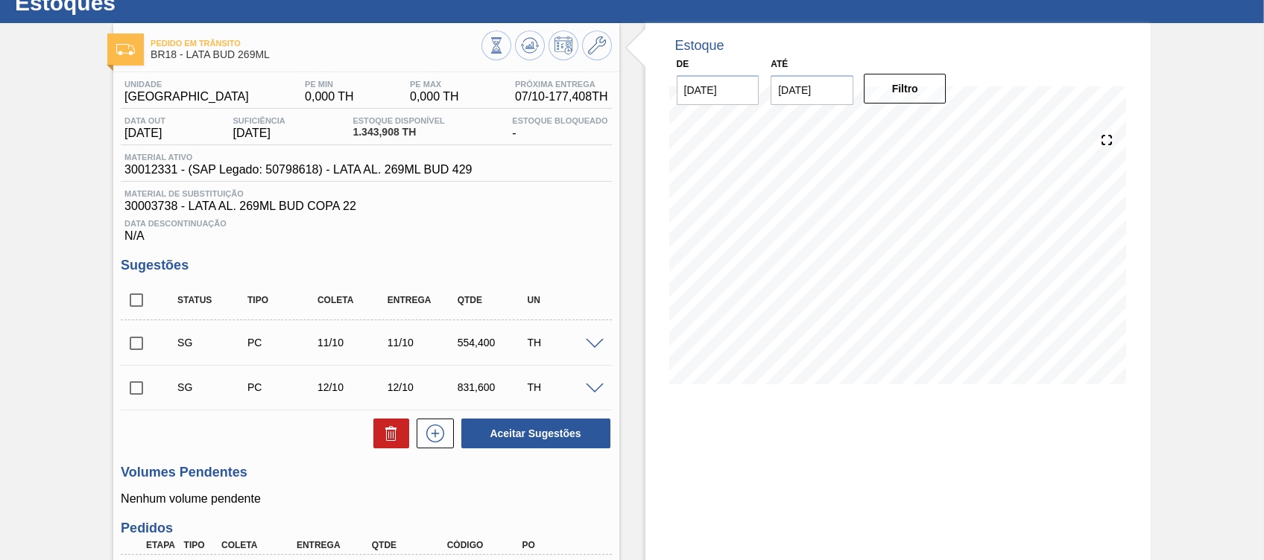
scroll to position [49, 0]
